Goal: Transaction & Acquisition: Download file/media

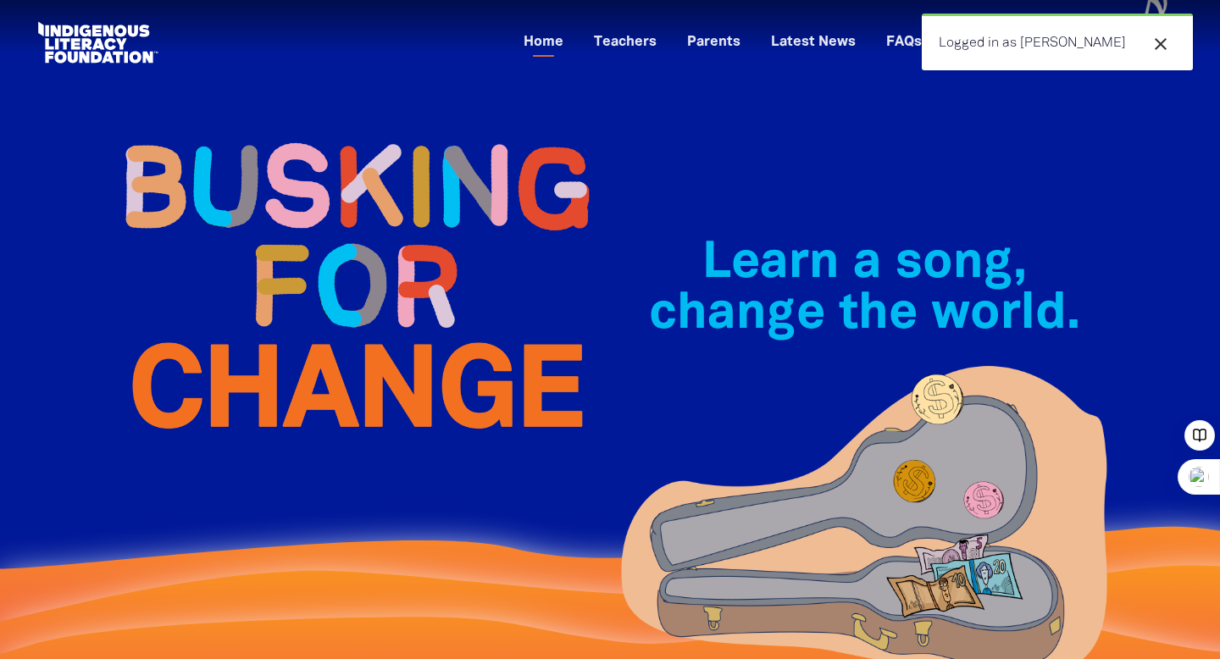
click at [1160, 42] on icon "close" at bounding box center [1161, 44] width 20 height 20
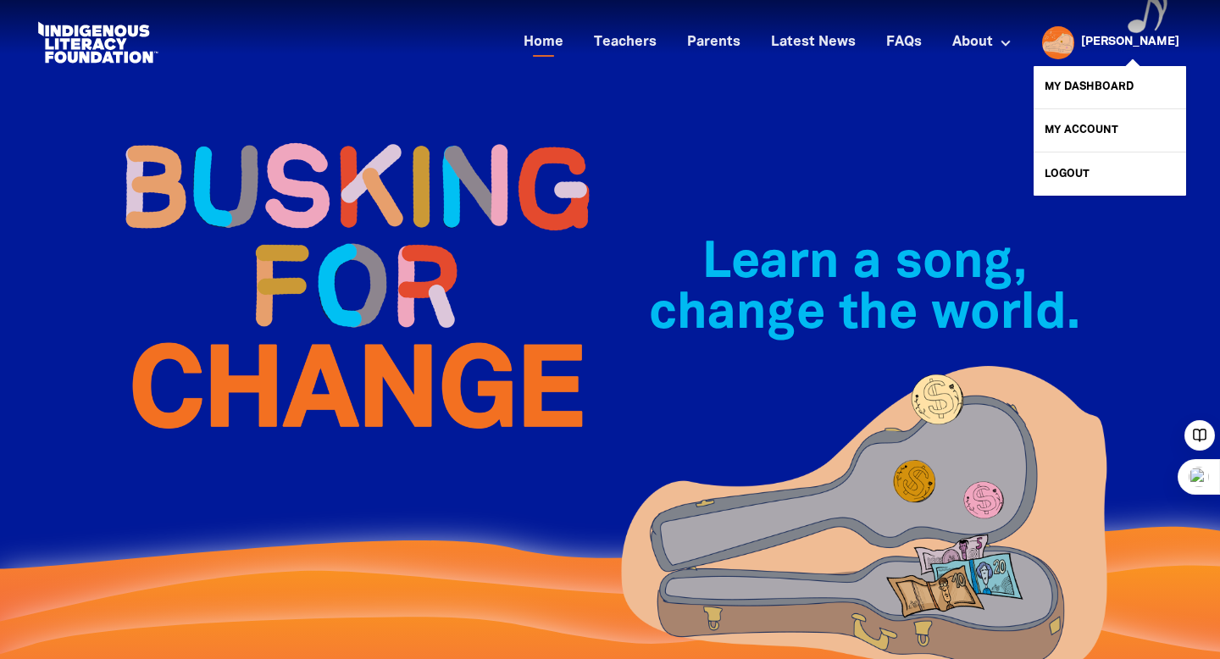
click at [1174, 45] on link "[PERSON_NAME]" at bounding box center [1130, 42] width 98 height 12
click at [1135, 77] on link "My Dashboard" at bounding box center [1110, 87] width 153 height 42
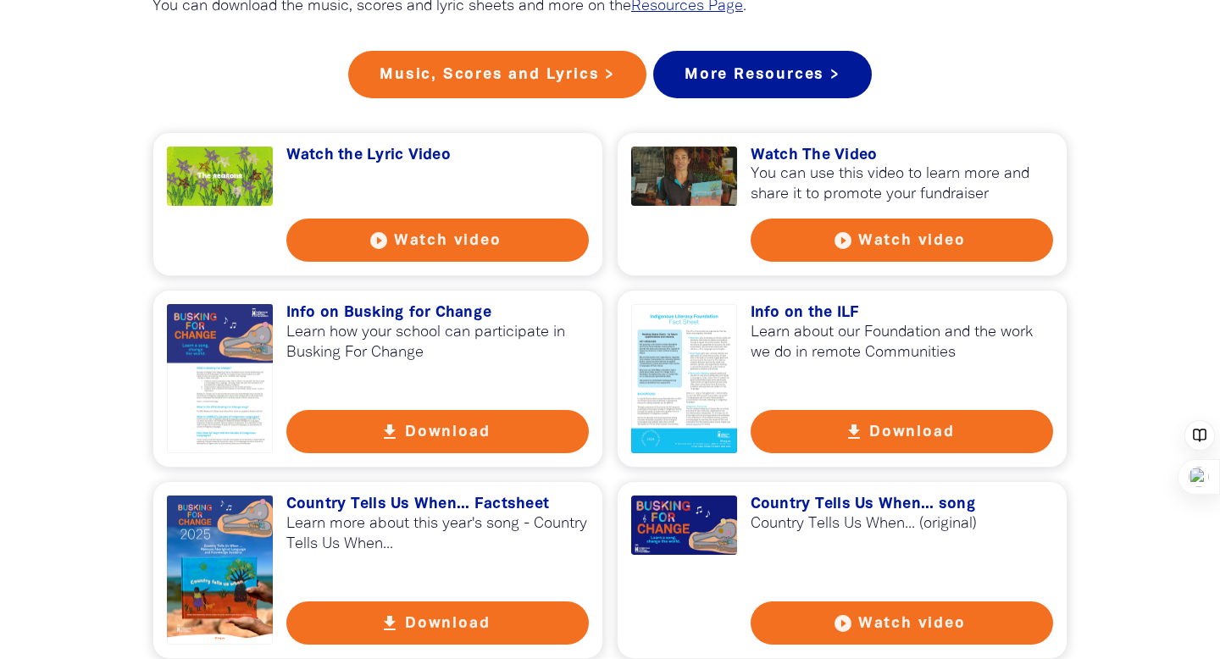
scroll to position [1393, 0]
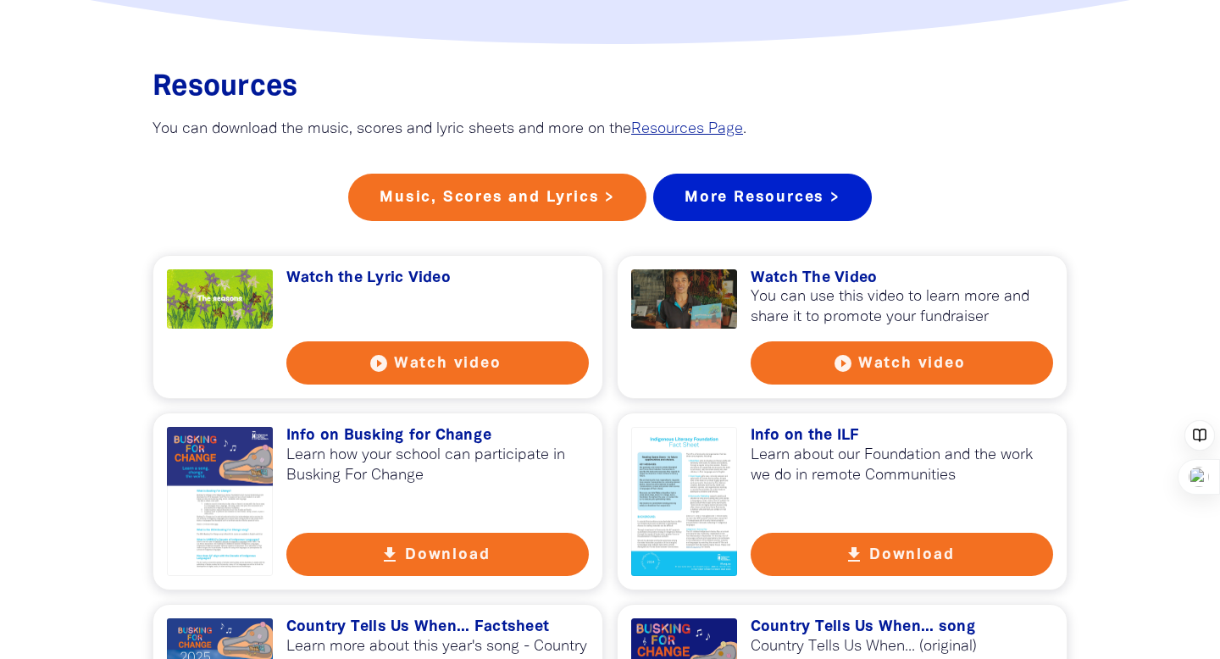
click at [780, 213] on link "More Resources >" at bounding box center [762, 197] width 219 height 47
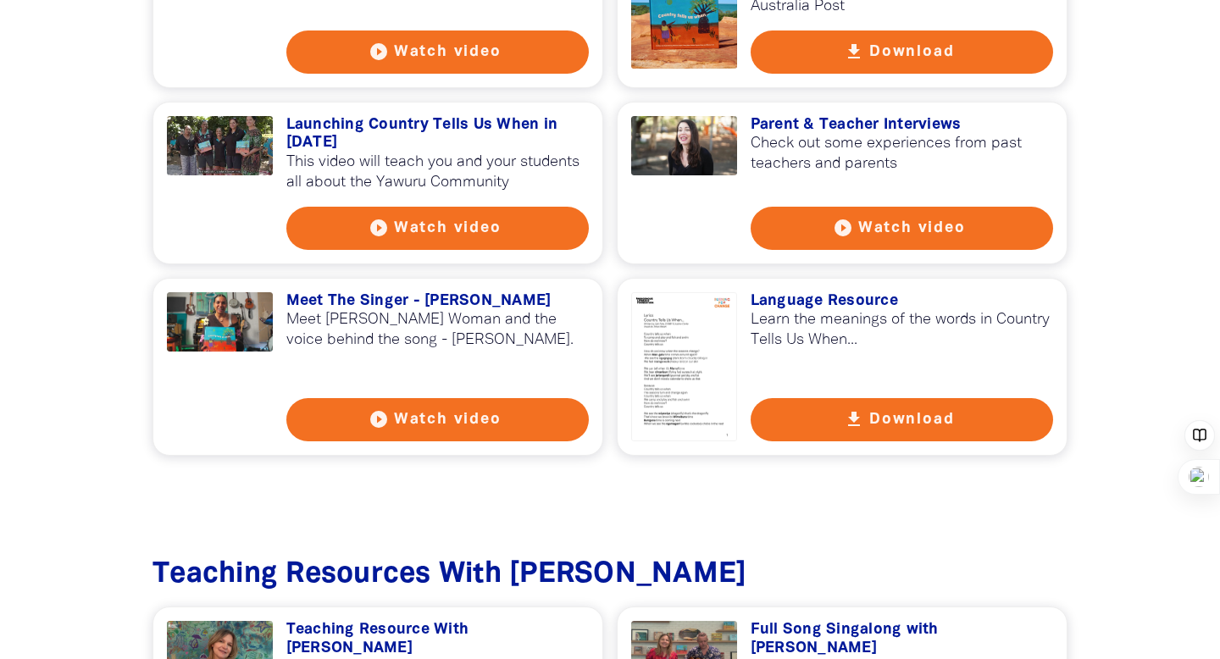
scroll to position [1513, 0]
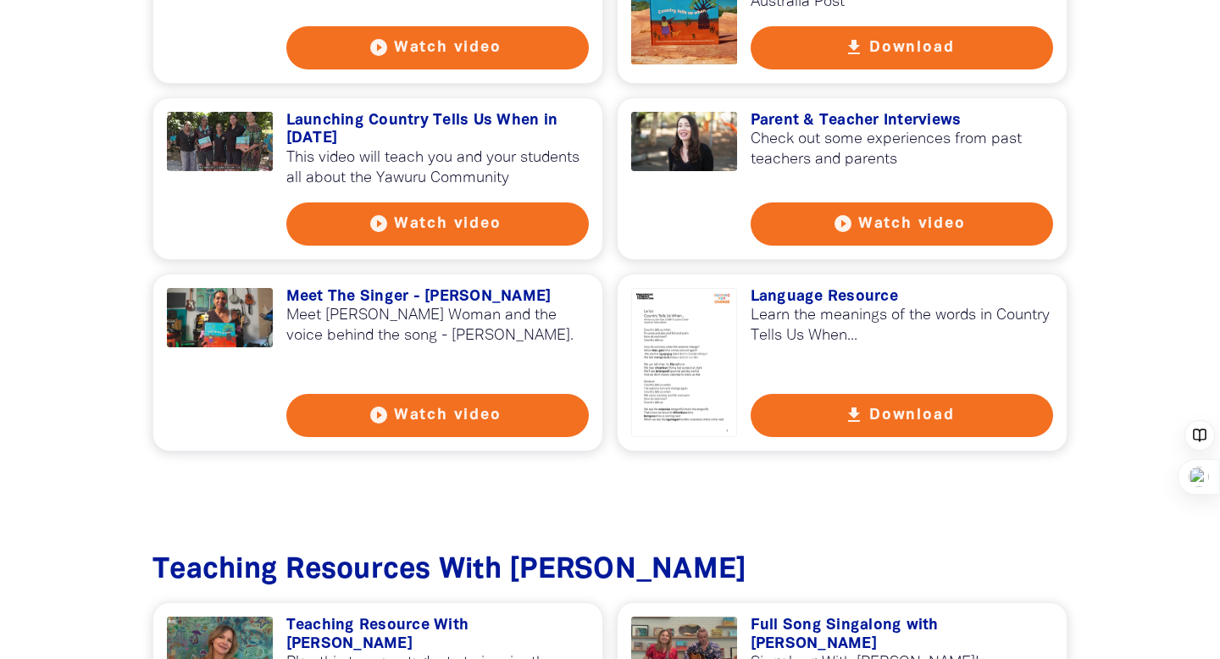
click at [895, 411] on button "get_app Download" at bounding box center [902, 415] width 303 height 43
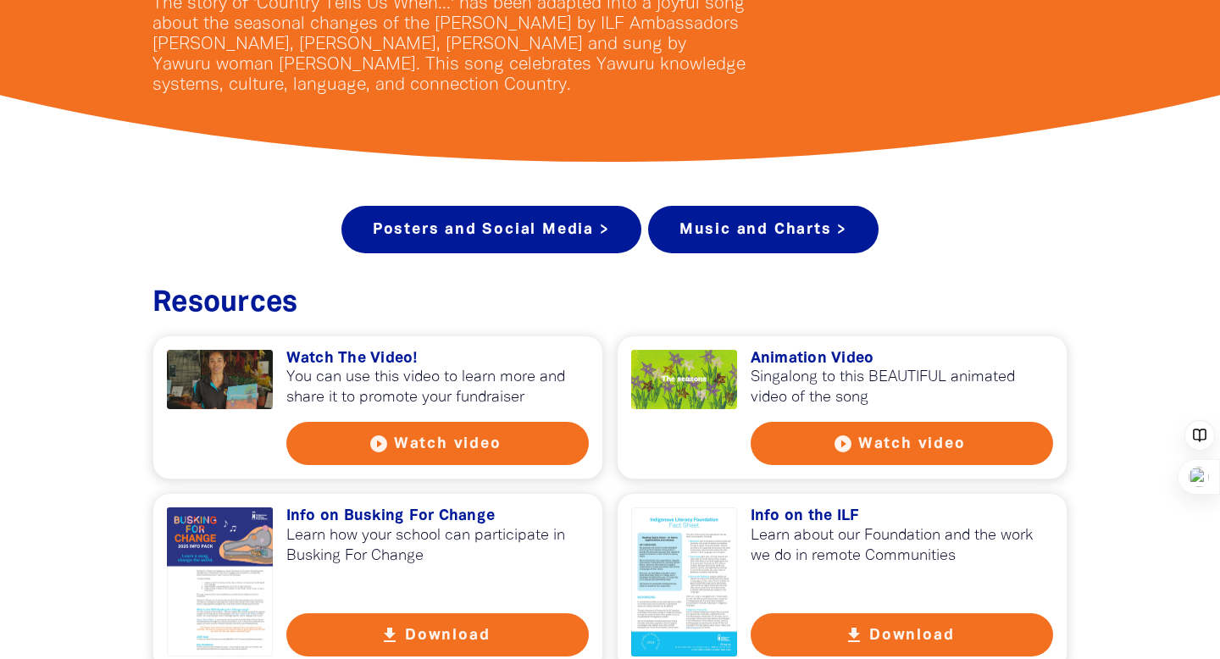
scroll to position [531, 0]
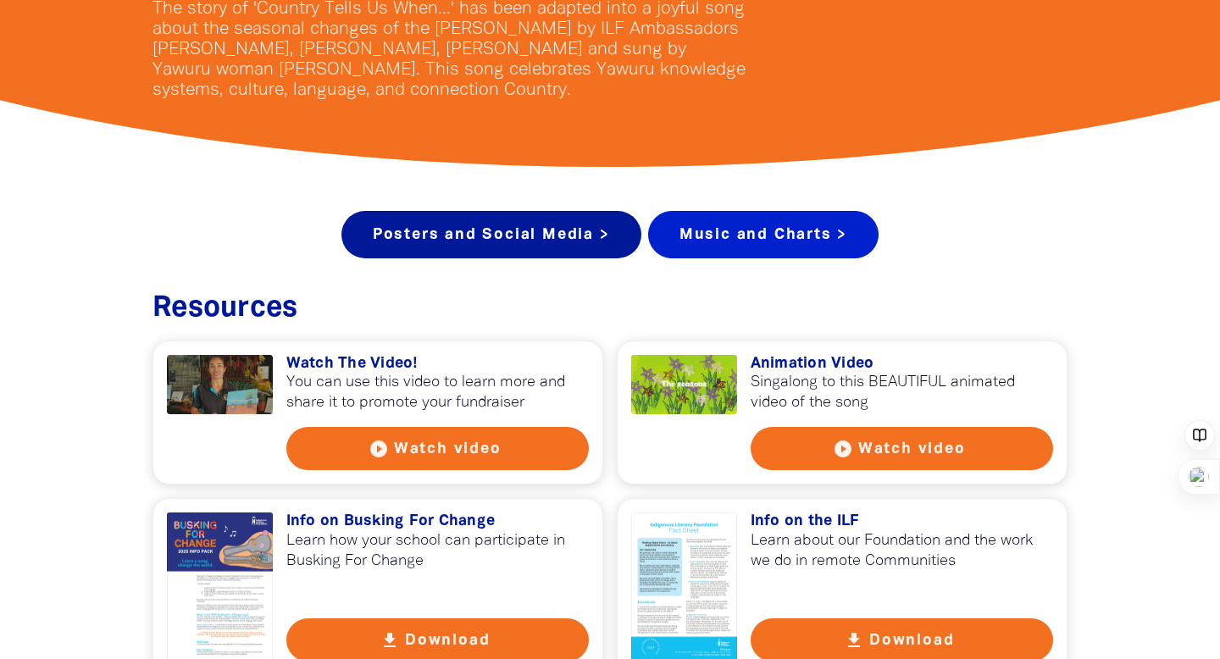
click at [776, 225] on link "Music and Charts >" at bounding box center [763, 234] width 230 height 47
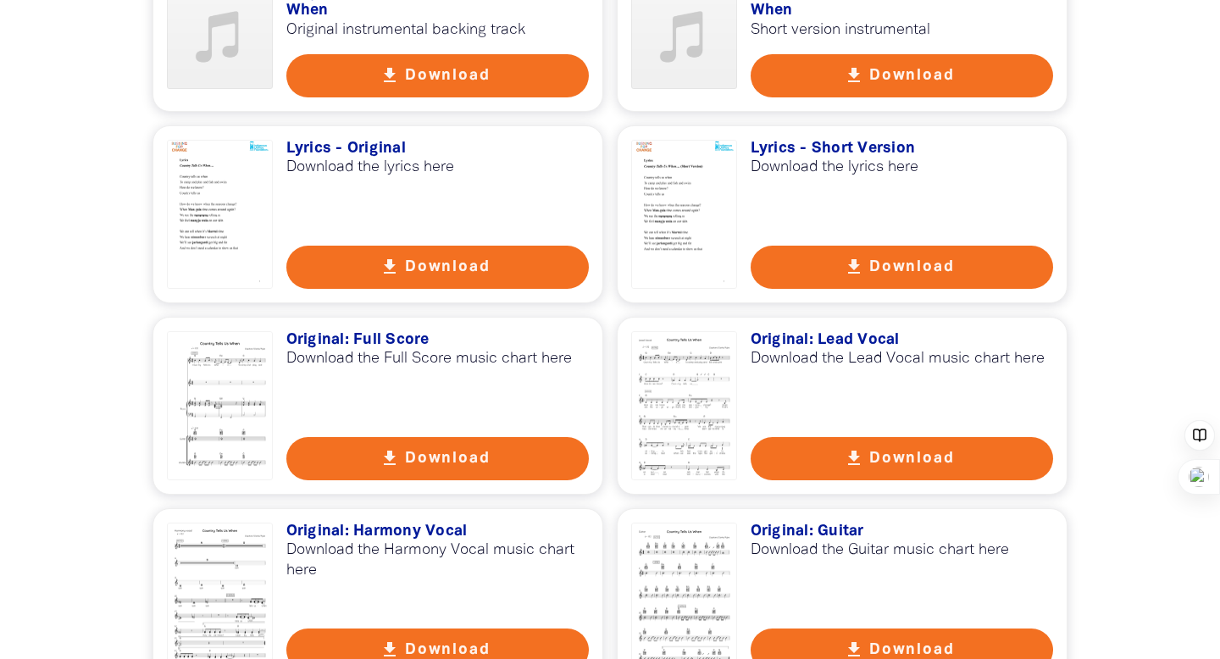
scroll to position [3464, 0]
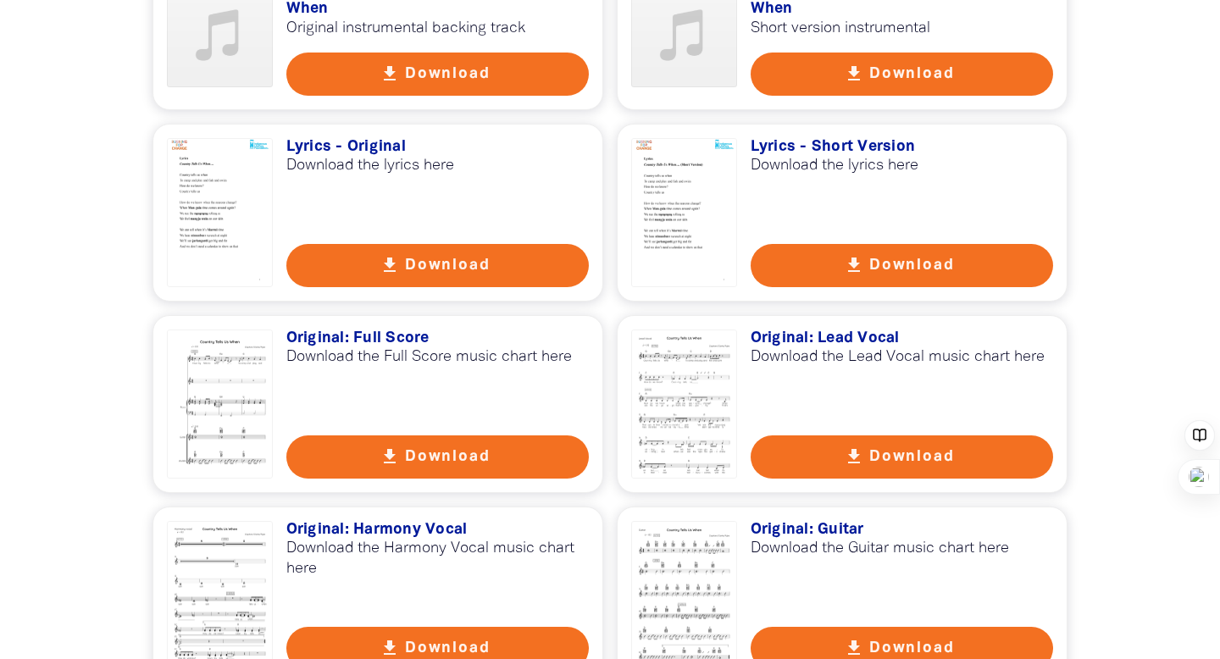
click at [471, 627] on button "get_app Download" at bounding box center [437, 648] width 303 height 43
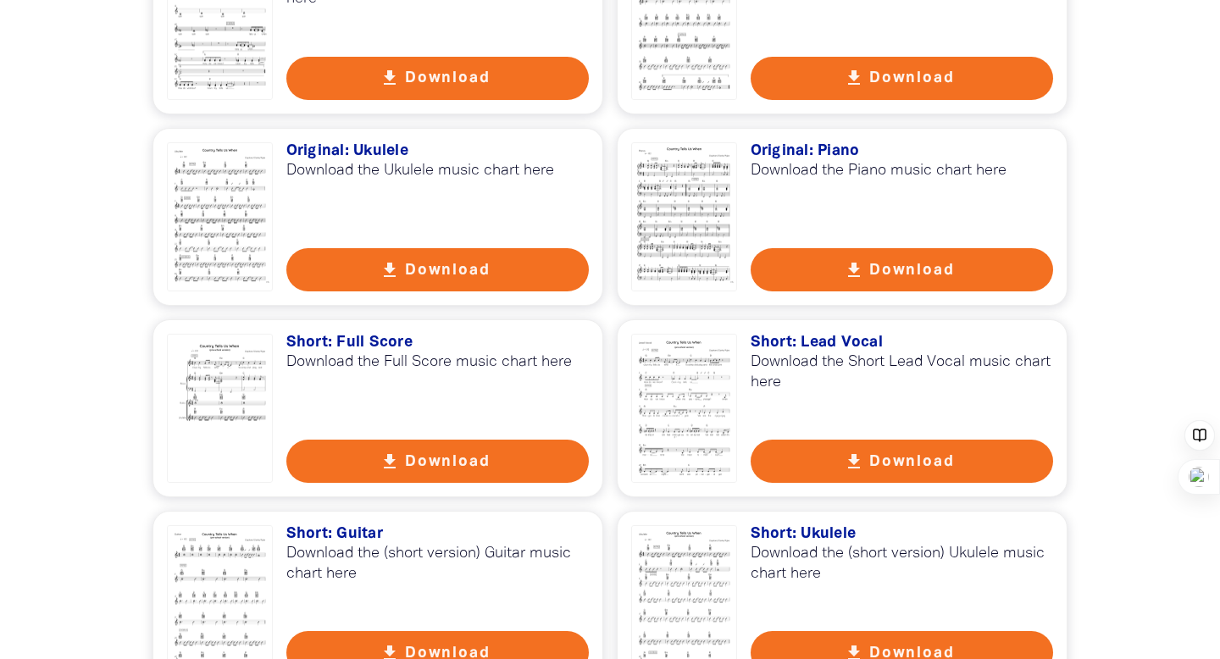
scroll to position [4039, 0]
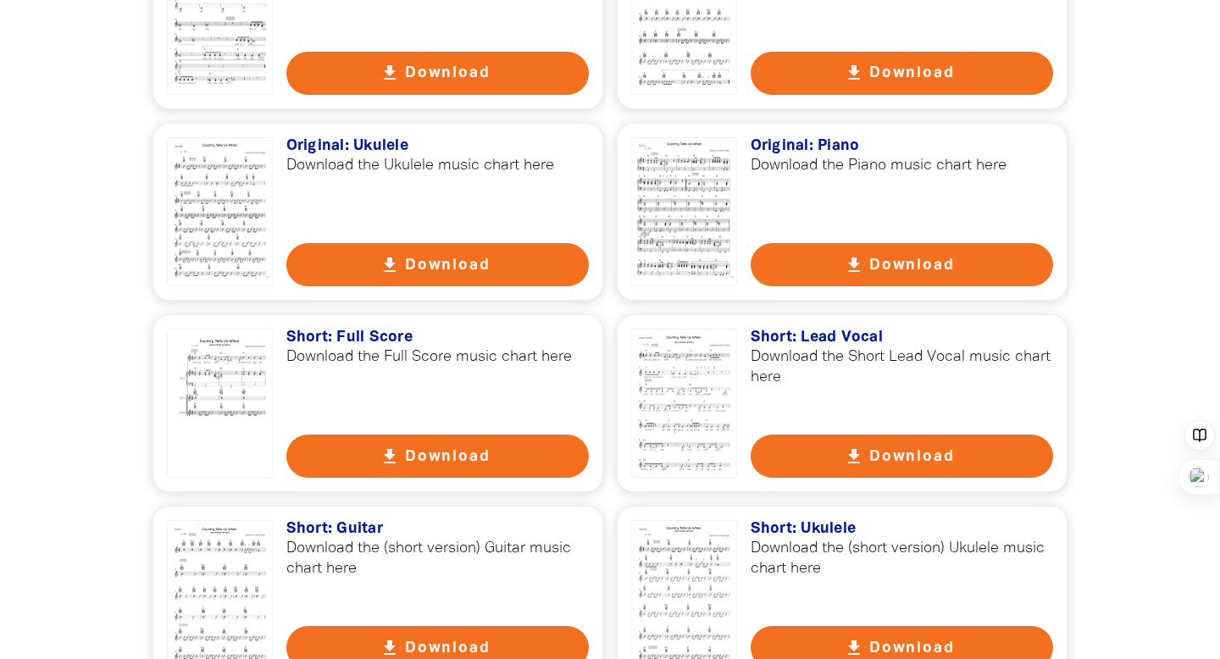
click at [947, 435] on button "get_app Download" at bounding box center [902, 456] width 303 height 43
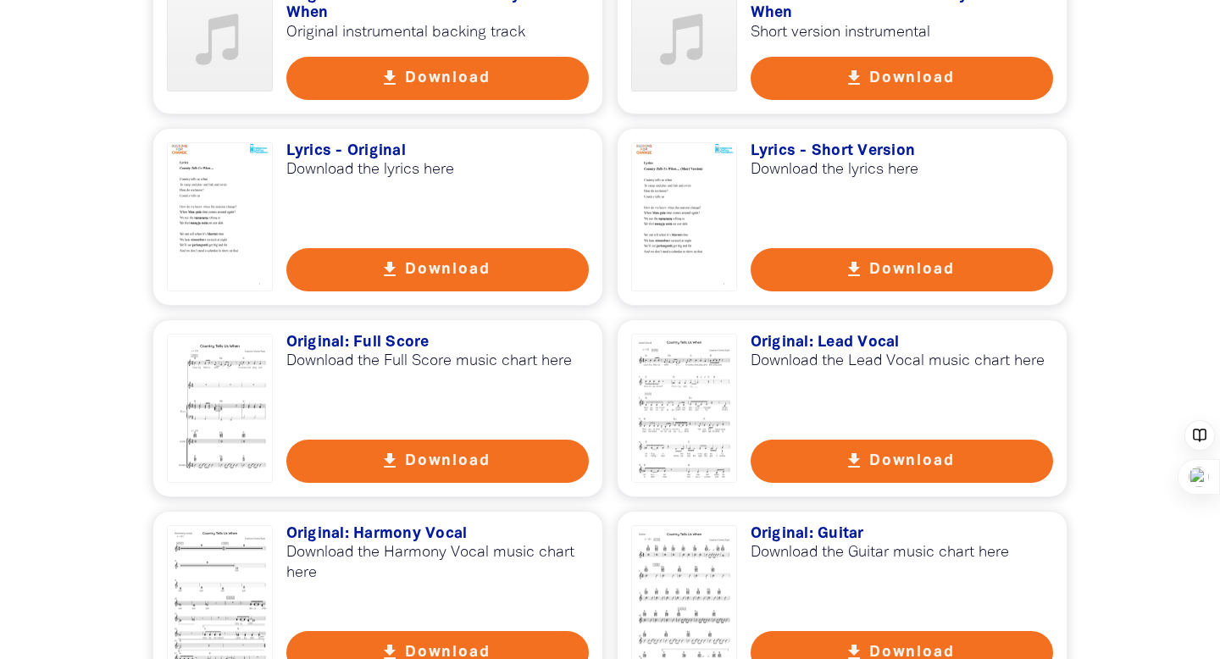
scroll to position [3458, 0]
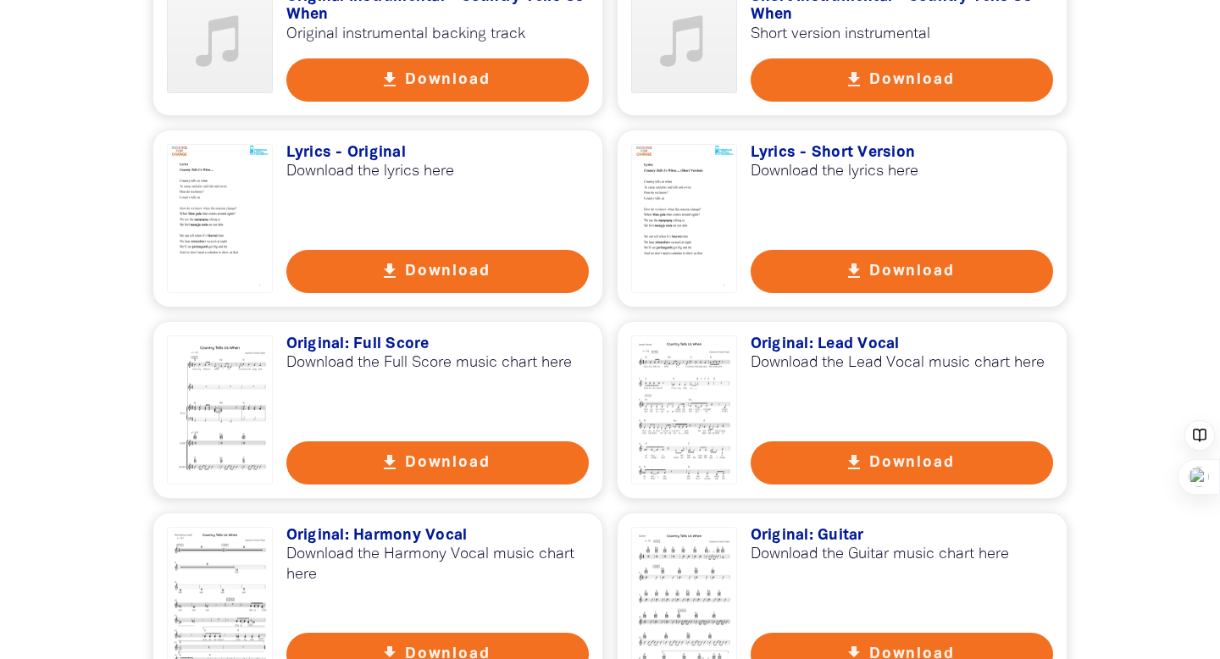
click at [916, 441] on button "get_app Download" at bounding box center [902, 462] width 303 height 43
click at [456, 250] on button "get_app Download" at bounding box center [437, 271] width 303 height 43
